Goal: Transaction & Acquisition: Obtain resource

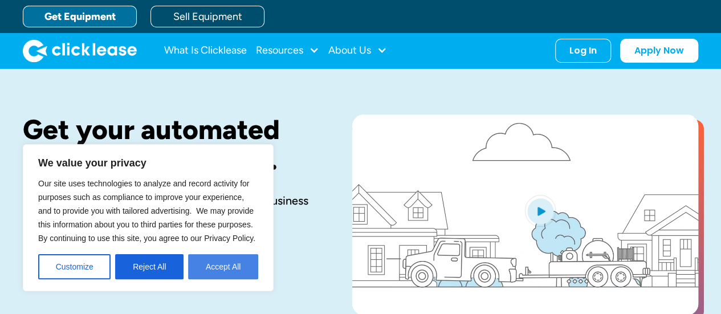
click at [214, 267] on button "Accept All" at bounding box center [223, 266] width 70 height 25
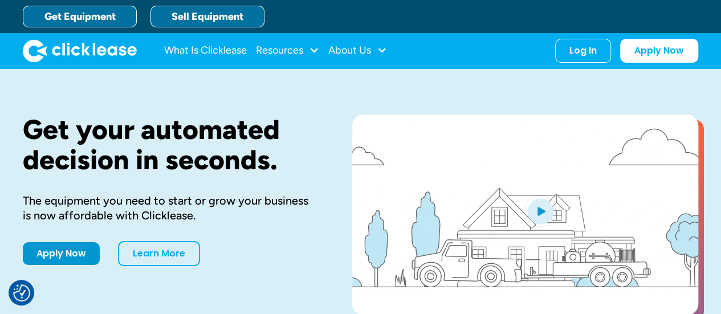
click at [169, 15] on link "Sell Equipment" at bounding box center [208, 17] width 114 height 22
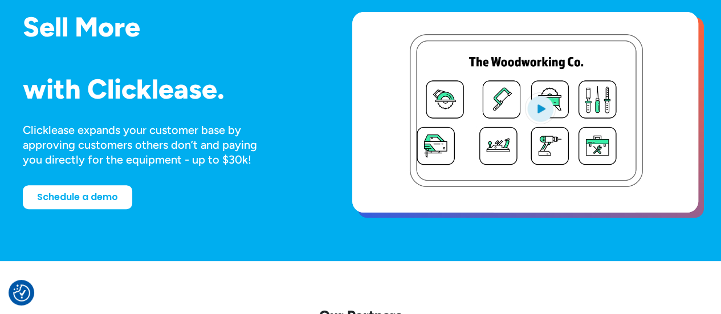
scroll to position [113, 0]
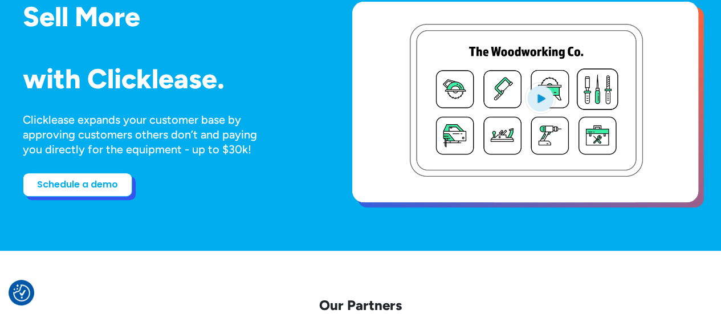
click at [98, 191] on link "Schedule a demo" at bounding box center [77, 185] width 109 height 24
